Goal: Use online tool/utility: Utilize a website feature to perform a specific function

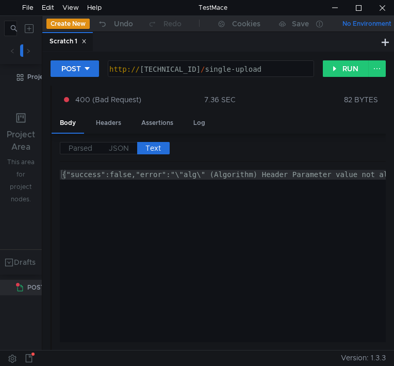
click at [26, 47] on span at bounding box center [28, 50] width 5 height 11
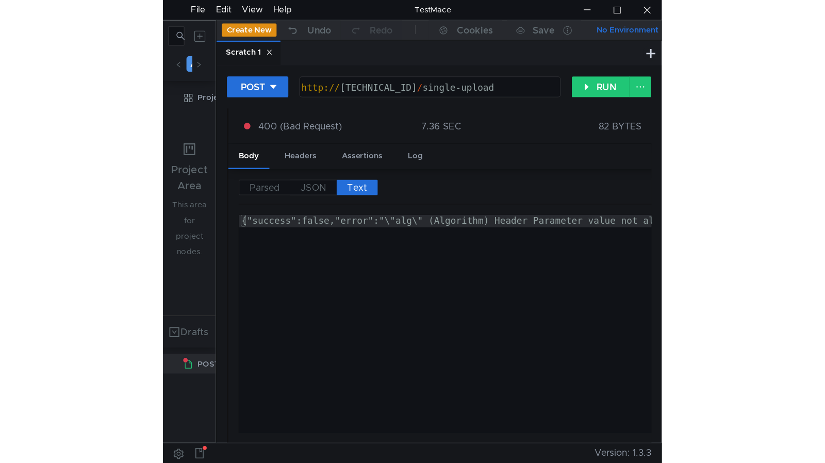
scroll to position [0, 10]
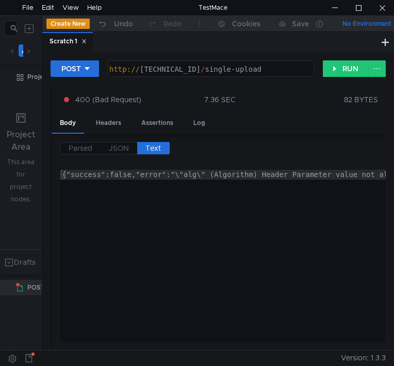
click at [19, 49] on button "All" at bounding box center [26, 50] width 15 height 12
click at [353, 7] on div at bounding box center [359, 7] width 24 height 15
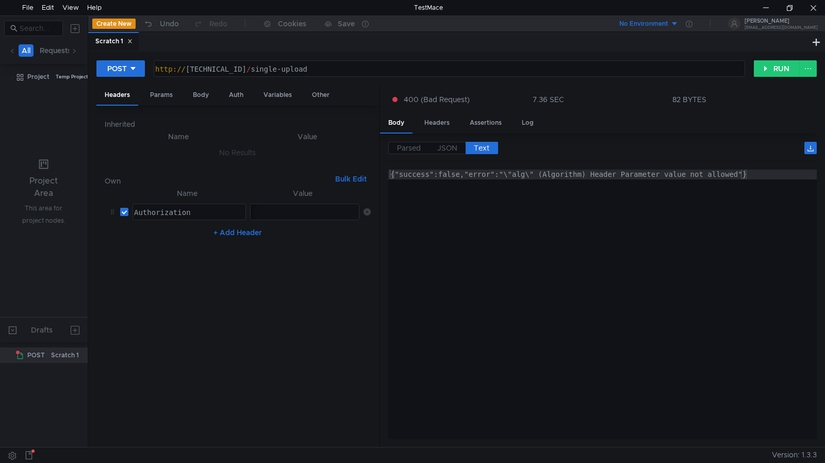
drag, startPoint x: 366, startPoint y: 213, endPoint x: 310, endPoint y: 279, distance: 85.6
click at [365, 213] on icon at bounding box center [367, 211] width 7 height 7
click at [241, 224] on button "+ Add Header" at bounding box center [237, 227] width 57 height 12
drag, startPoint x: 158, startPoint y: 212, endPoint x: 171, endPoint y: 228, distance: 20.1
click at [158, 212] on div at bounding box center [188, 222] width 112 height 29
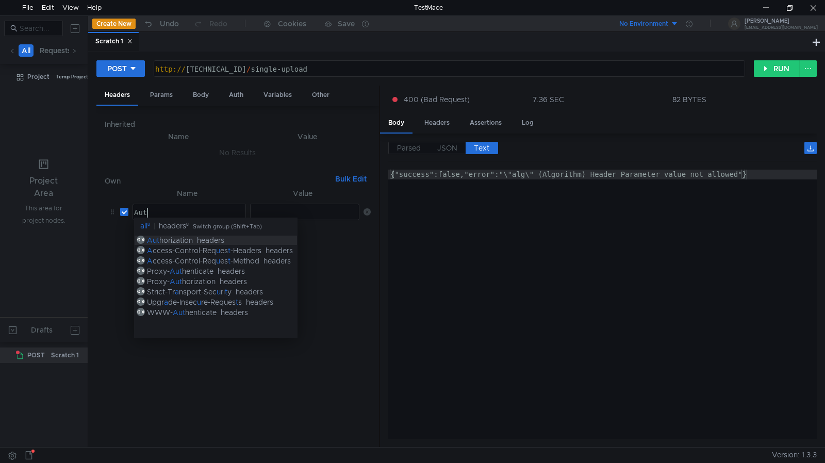
scroll to position [0, 1]
type textarea "Auth"
click at [265, 241] on div "Auth orization headers" at bounding box center [215, 240] width 163 height 10
click at [354, 285] on nz-table "Name Value Auth Authorization ההההההההההההההההההההההההההההההההההההההההההההההההה…" at bounding box center [238, 313] width 266 height 252
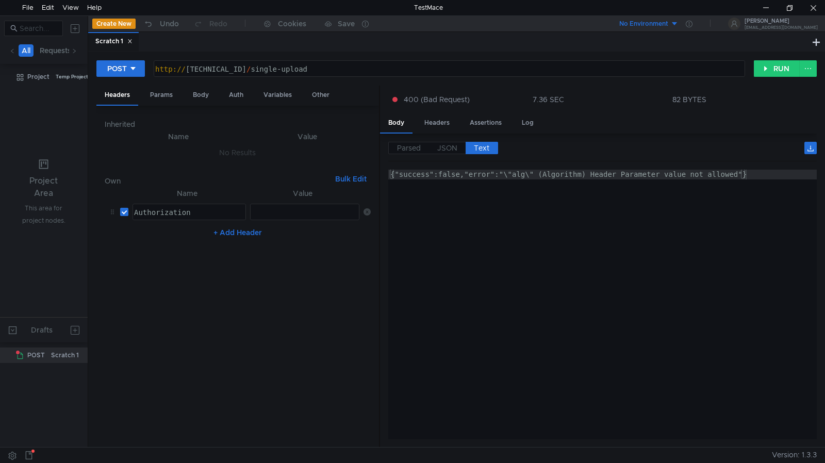
click at [283, 195] on th "Value" at bounding box center [302, 193] width 113 height 12
click at [292, 225] on div "+ Add Header" at bounding box center [238, 232] width 266 height 17
click at [289, 216] on div at bounding box center [304, 222] width 109 height 29
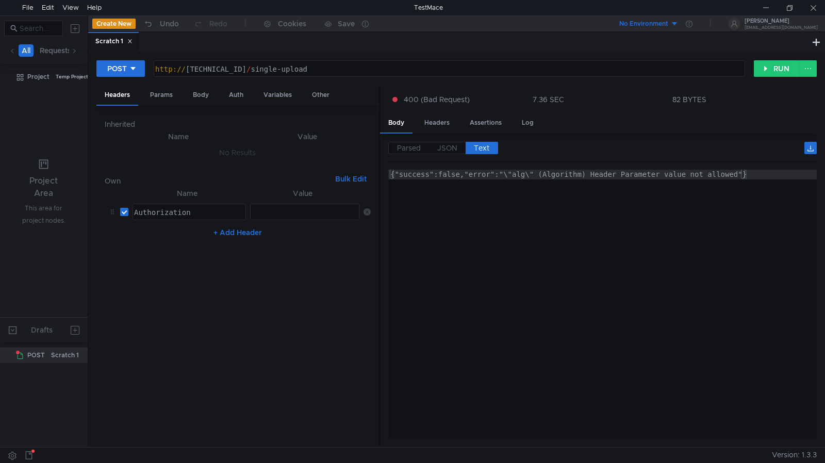
click at [393, 304] on div "{"success":false,"error":"\"alg\" (Algorithm) Header Parameter value not allowe…" at bounding box center [602, 266] width 428 height 192
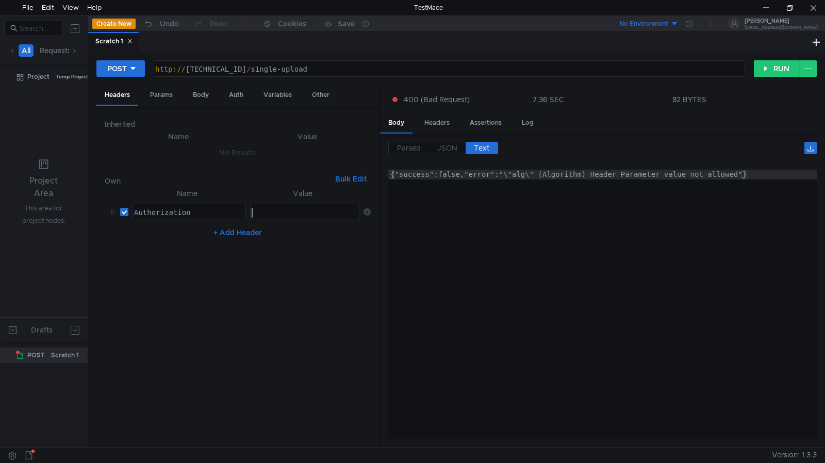
drag, startPoint x: 281, startPoint y: 208, endPoint x: 276, endPoint y: 213, distance: 6.9
click at [278, 208] on div at bounding box center [304, 222] width 109 height 29
type textarea "Bearer"
paste textarea
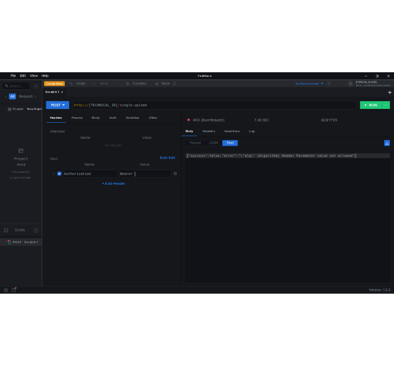
scroll to position [0, 0]
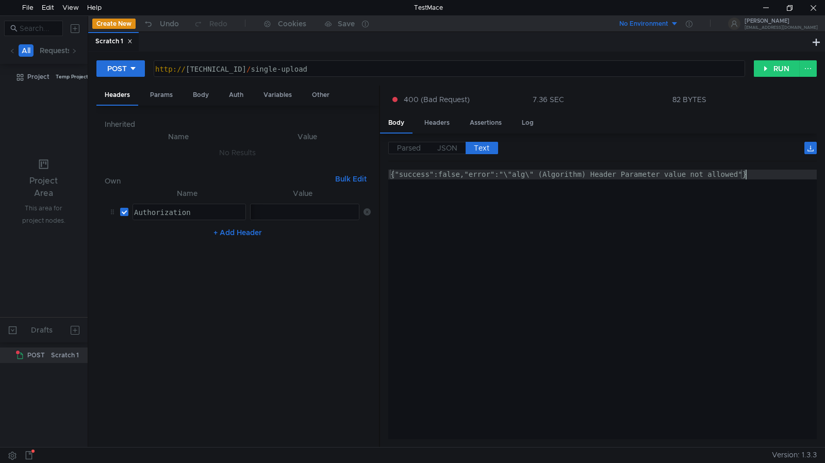
click at [393, 281] on div "{"success":false,"error":"\"alg\" (Algorithm) Header Parameter value not allowe…" at bounding box center [602, 266] width 428 height 192
click at [393, 72] on button "RUN" at bounding box center [777, 68] width 46 height 17
click at [393, 8] on div at bounding box center [790, 7] width 24 height 15
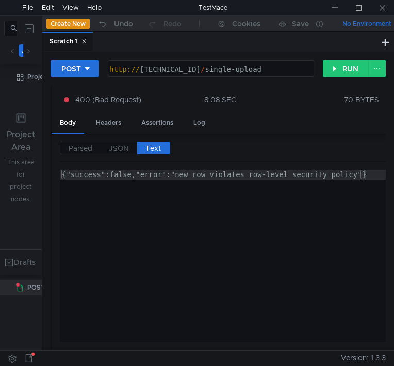
click at [243, 253] on div "{"success":false,"error":"new row violates row-level security policy"}" at bounding box center [274, 266] width 428 height 192
type textarea "{"success":false,"error":"new row violates row-level security policy"}"
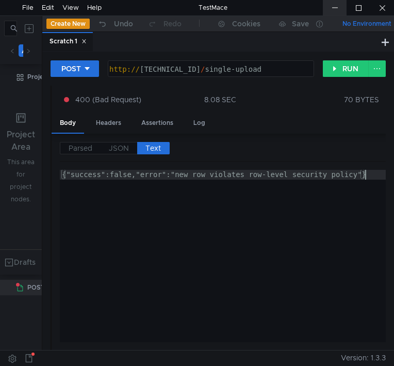
click at [336, 5] on div at bounding box center [335, 7] width 24 height 15
click at [352, 68] on button "RUN" at bounding box center [346, 68] width 46 height 17
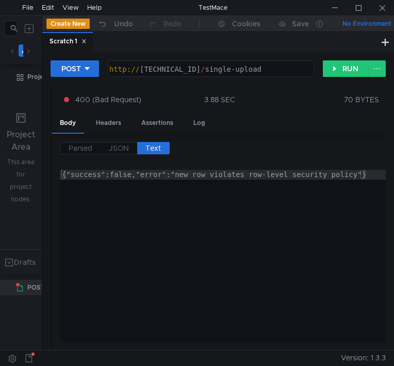
scroll to position [0, 1]
